Goal: Task Accomplishment & Management: Manage account settings

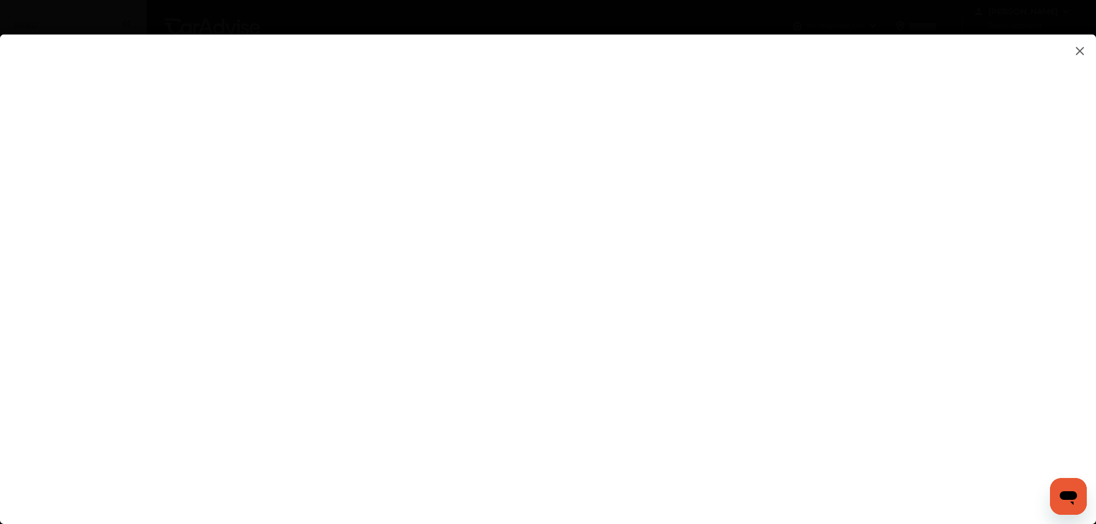
click at [684, 351] on flutter-view at bounding box center [548, 268] width 1096 height 467
type input "**********"
click at [651, 428] on flutter-view at bounding box center [548, 268] width 1096 height 467
click at [794, 461] on flutter-view at bounding box center [548, 268] width 1096 height 467
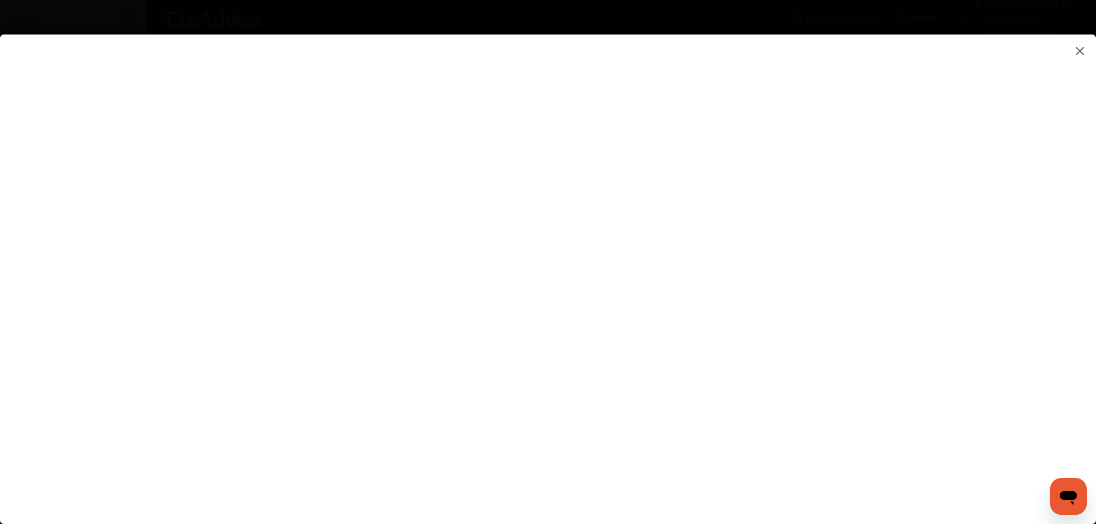
scroll to position [0, 0]
click at [736, 269] on flutter-view at bounding box center [548, 268] width 1096 height 467
click at [730, 329] on flutter-view at bounding box center [548, 268] width 1096 height 467
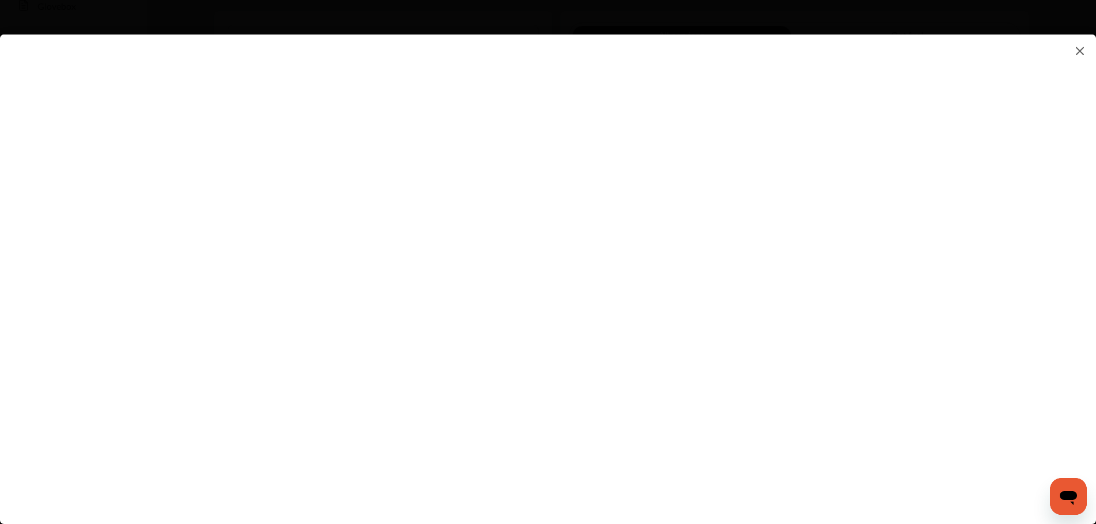
click at [1080, 52] on img at bounding box center [1080, 51] width 14 height 14
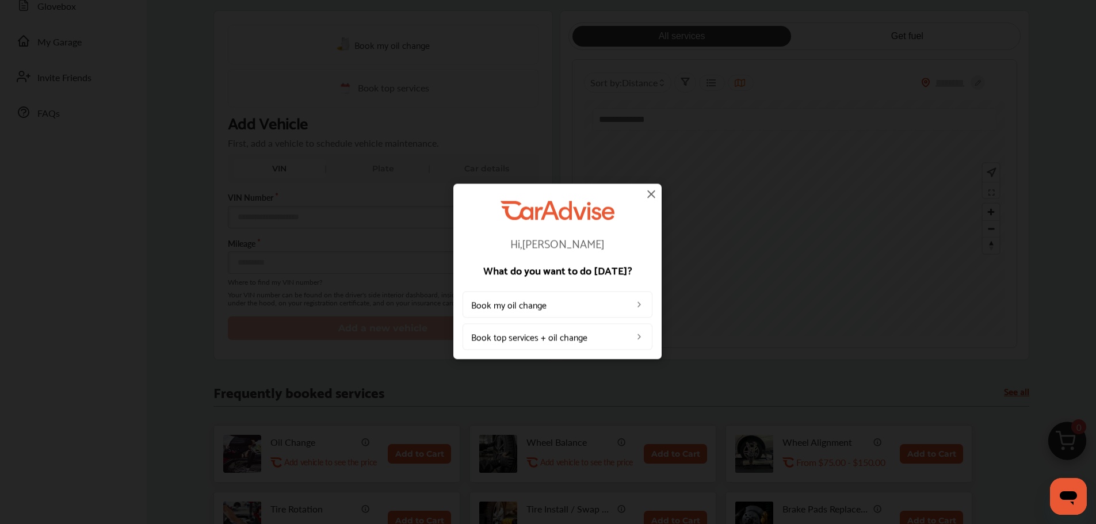
click at [649, 195] on img at bounding box center [651, 194] width 14 height 14
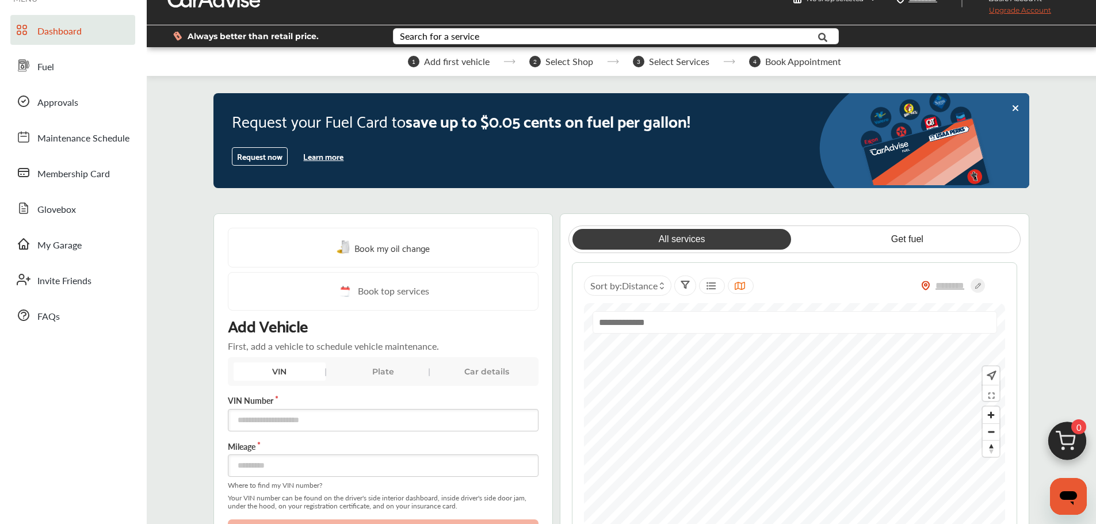
scroll to position [0, 0]
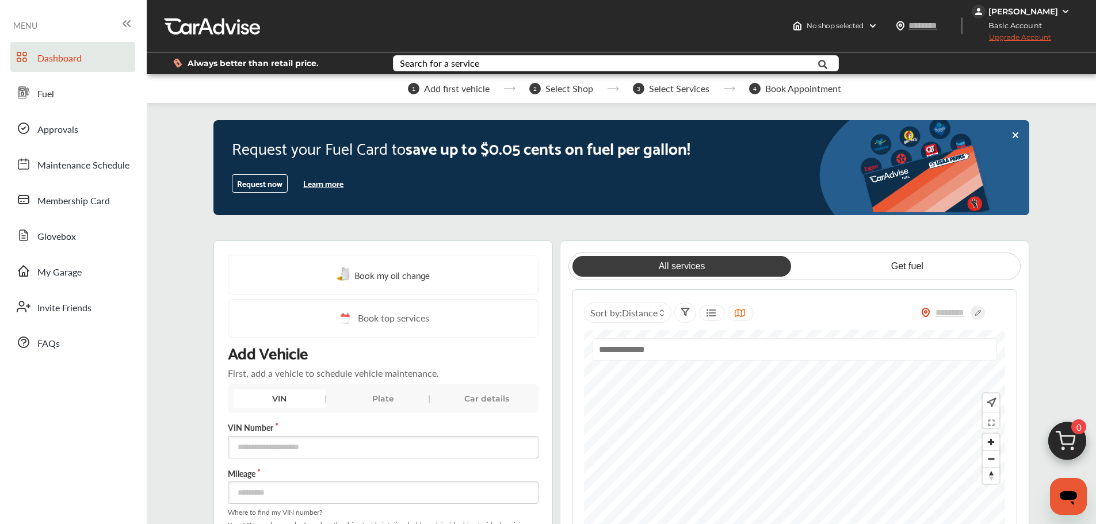
click at [1014, 37] on span "Upgrade Account" at bounding box center [1011, 40] width 79 height 14
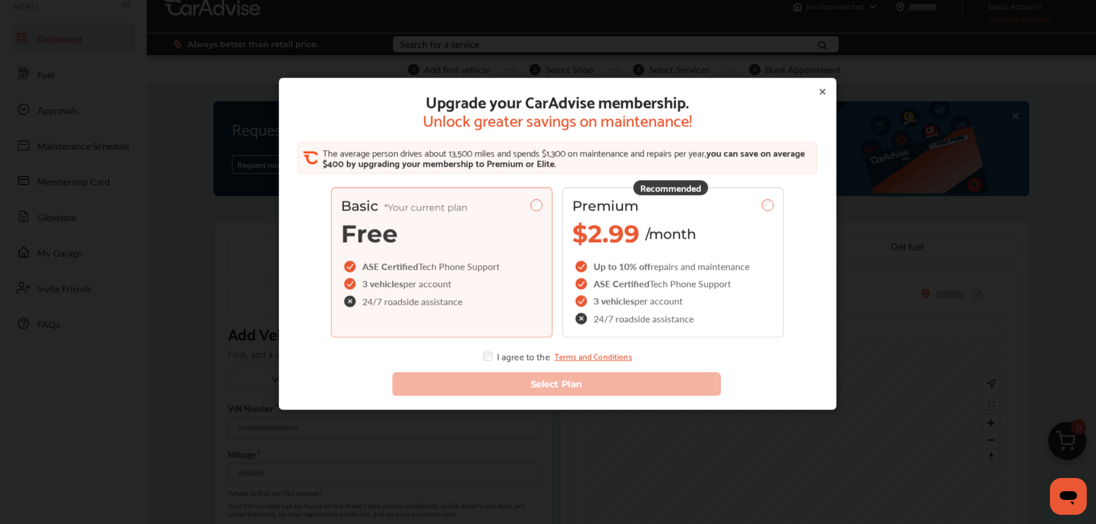
scroll to position [58, 0]
